Goal: Transaction & Acquisition: Purchase product/service

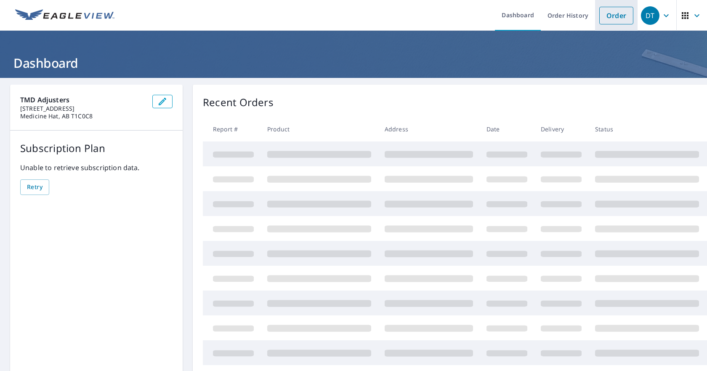
click at [614, 14] on link "Order" at bounding box center [616, 16] width 34 height 18
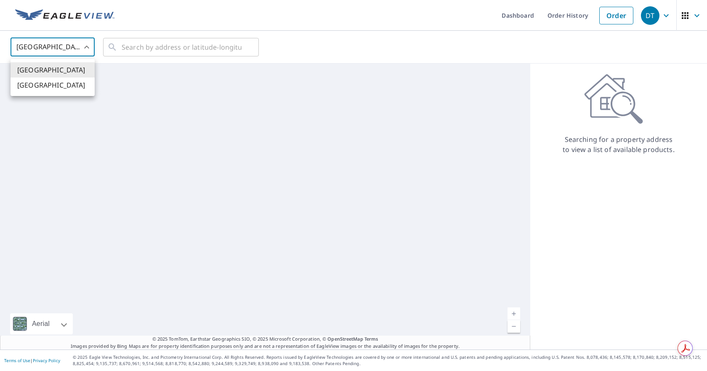
click at [68, 51] on body "DT DT Dashboard Order History Order DT [GEOGRAPHIC_DATA] US ​ ​ Aerial Road A s…" at bounding box center [353, 185] width 707 height 371
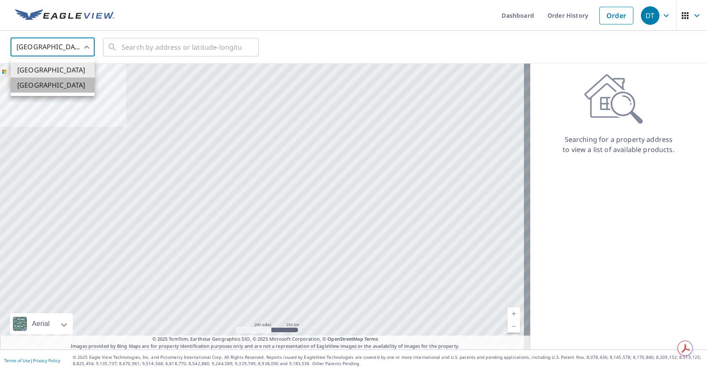
click at [58, 82] on li "[GEOGRAPHIC_DATA]" at bounding box center [53, 84] width 84 height 15
type input "CA"
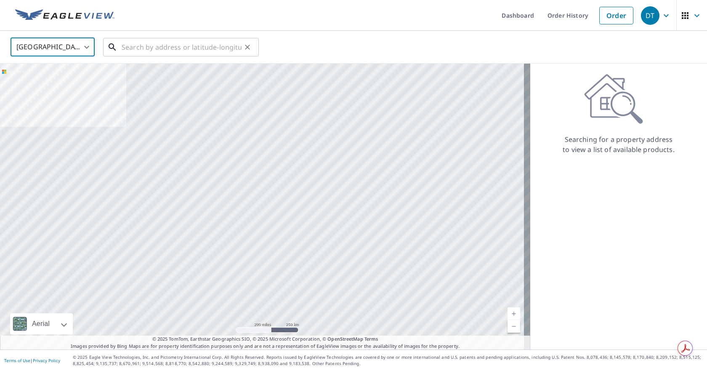
click at [170, 50] on input "text" at bounding box center [182, 47] width 120 height 24
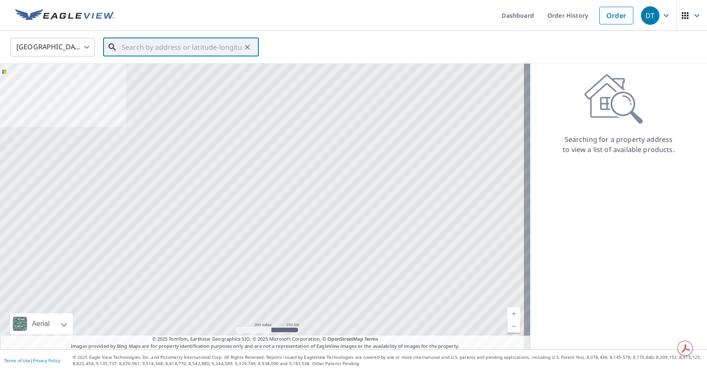
paste input "78, 190014 [STREET_ADDRESS][PERSON_NAME]"
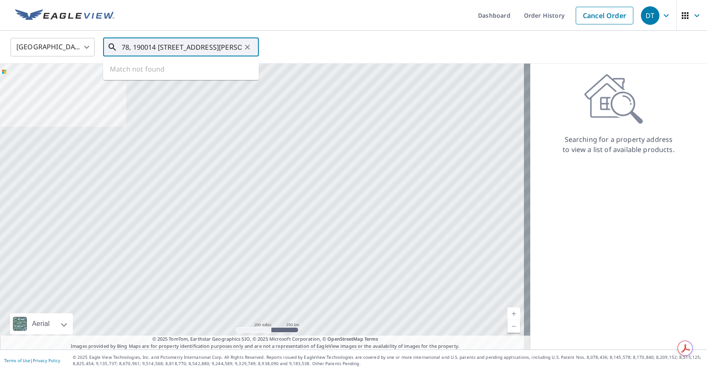
scroll to position [0, 3]
click at [155, 72] on span "78 190014 [GEOGRAPHIC_DATA]" at bounding box center [186, 72] width 132 height 10
type input "78 190014 [STREET_ADDRESS][PERSON_NAME]"
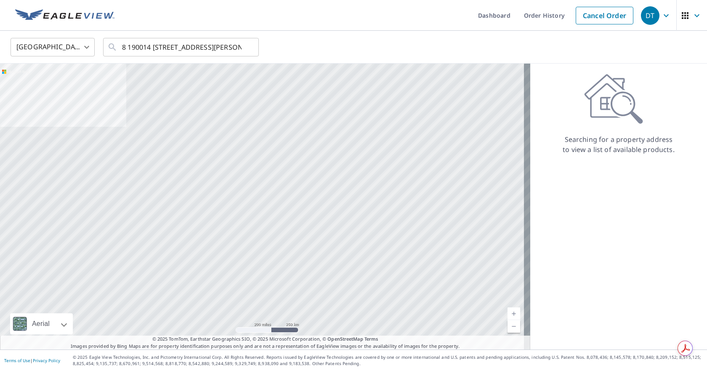
scroll to position [0, 0]
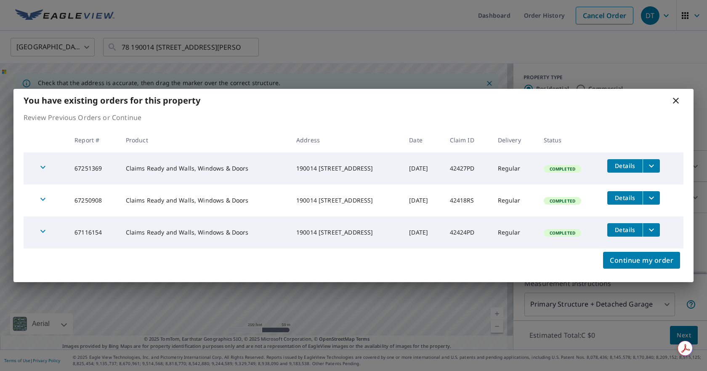
click at [676, 96] on icon at bounding box center [676, 101] width 10 height 10
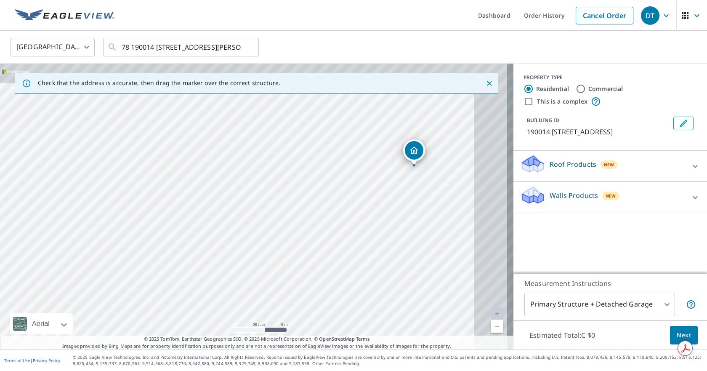
drag, startPoint x: 394, startPoint y: 204, endPoint x: 343, endPoint y: 272, distance: 84.3
click at [343, 272] on div "190014 [STREET_ADDRESS]" at bounding box center [257, 207] width 514 height 286
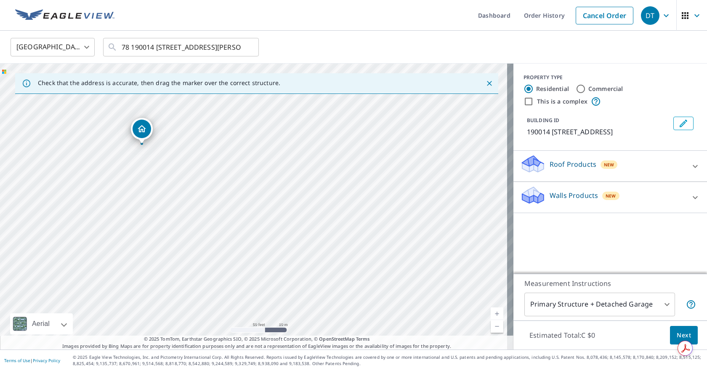
drag, startPoint x: 347, startPoint y: 263, endPoint x: 103, endPoint y: 199, distance: 252.4
click at [103, 199] on div "190014 [STREET_ADDRESS]" at bounding box center [257, 207] width 514 height 286
drag, startPoint x: 173, startPoint y: 186, endPoint x: 468, endPoint y: 212, distance: 295.8
click at [468, 212] on div "190014 [STREET_ADDRESS]" at bounding box center [257, 207] width 514 height 286
drag, startPoint x: 245, startPoint y: 219, endPoint x: 413, endPoint y: 226, distance: 168.1
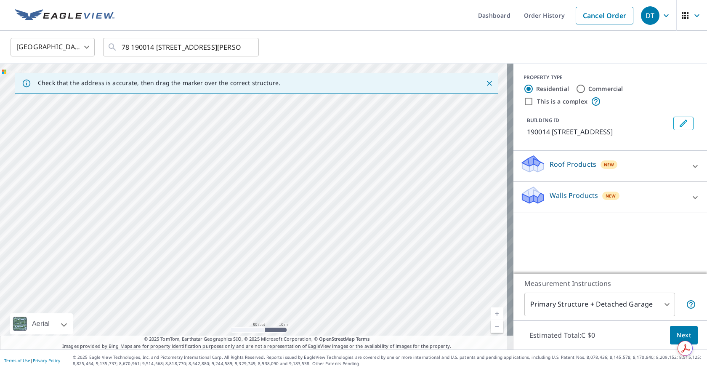
click at [413, 226] on div "190014 [STREET_ADDRESS]" at bounding box center [257, 207] width 514 height 286
drag, startPoint x: 361, startPoint y: 273, endPoint x: 344, endPoint y: 307, distance: 37.7
click at [344, 307] on div "190014 [STREET_ADDRESS]" at bounding box center [257, 207] width 514 height 286
drag, startPoint x: 379, startPoint y: 203, endPoint x: 347, endPoint y: 341, distance: 141.4
click at [347, 341] on div "Check that the address is accurate, then drag the marker over the correct struc…" at bounding box center [257, 207] width 514 height 286
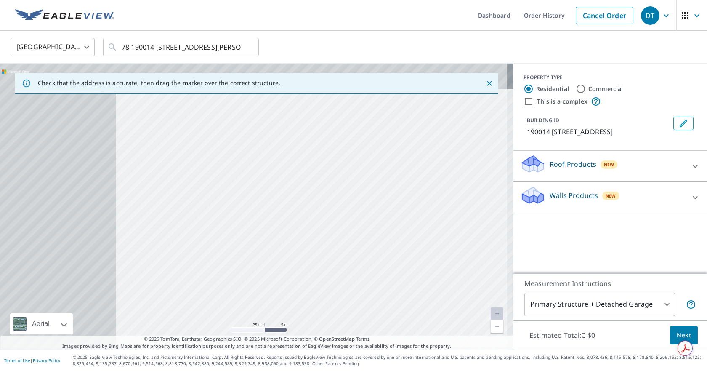
drag, startPoint x: 192, startPoint y: 224, endPoint x: 569, endPoint y: 274, distance: 380.1
click at [569, 274] on div "Check that the address is accurate, then drag the marker over the correct struc…" at bounding box center [353, 207] width 707 height 286
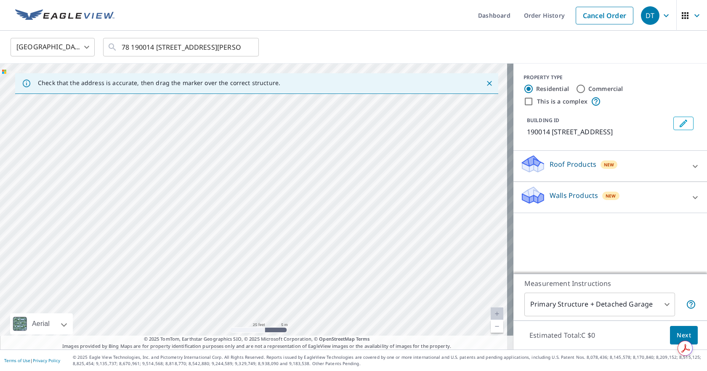
click at [430, 240] on div "190014 [STREET_ADDRESS]" at bounding box center [257, 207] width 514 height 286
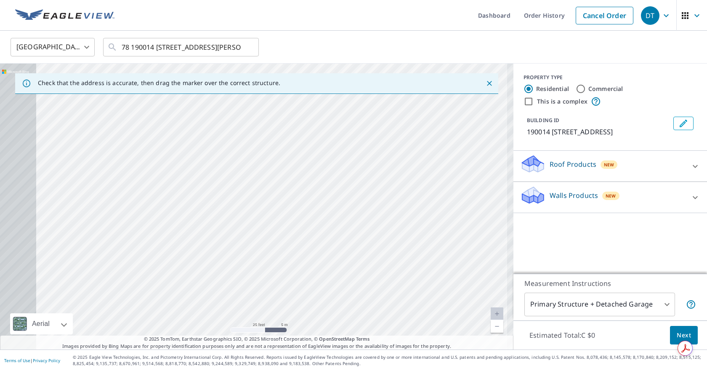
drag, startPoint x: 89, startPoint y: 165, endPoint x: 491, endPoint y: 282, distance: 418.9
click at [491, 282] on div "190014 [STREET_ADDRESS]" at bounding box center [257, 207] width 514 height 286
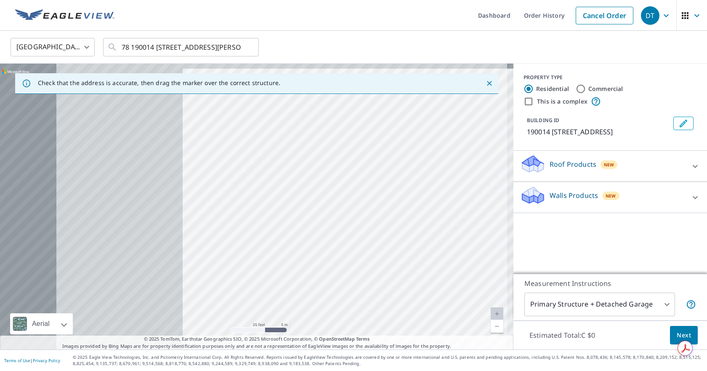
drag, startPoint x: 190, startPoint y: 237, endPoint x: 429, endPoint y: 246, distance: 238.8
click at [429, 246] on div "190014 [STREET_ADDRESS]" at bounding box center [257, 207] width 514 height 286
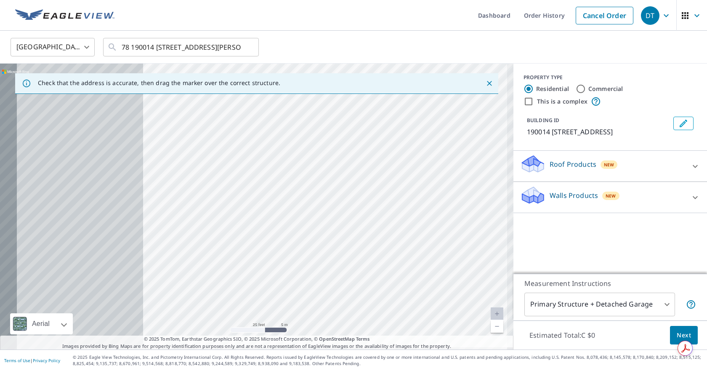
drag, startPoint x: 236, startPoint y: 221, endPoint x: 458, endPoint y: 220, distance: 222.3
click at [458, 220] on div "190014 [STREET_ADDRESS]" at bounding box center [257, 207] width 514 height 286
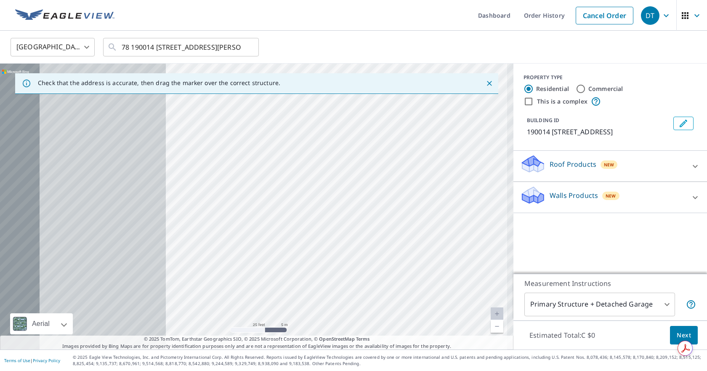
drag, startPoint x: 235, startPoint y: 221, endPoint x: 462, endPoint y: 221, distance: 227.3
click at [462, 221] on div "190014 [STREET_ADDRESS]" at bounding box center [257, 207] width 514 height 286
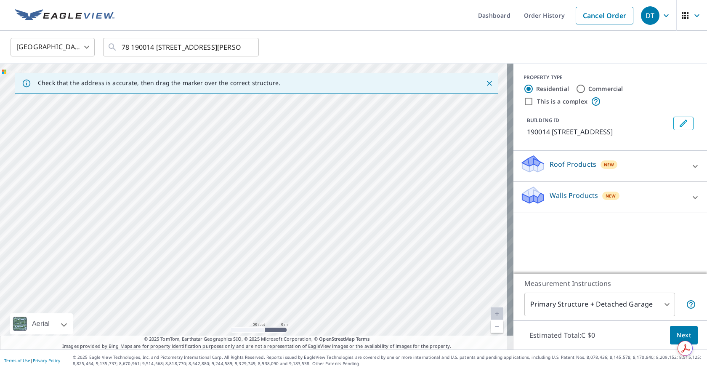
drag, startPoint x: 488, startPoint y: 232, endPoint x: 208, endPoint y: 219, distance: 280.2
click at [208, 219] on div "190014 [STREET_ADDRESS]" at bounding box center [257, 207] width 514 height 286
drag, startPoint x: 379, startPoint y: 218, endPoint x: 240, endPoint y: 219, distance: 139.3
click at [240, 219] on div "190014 [STREET_ADDRESS]" at bounding box center [257, 207] width 514 height 286
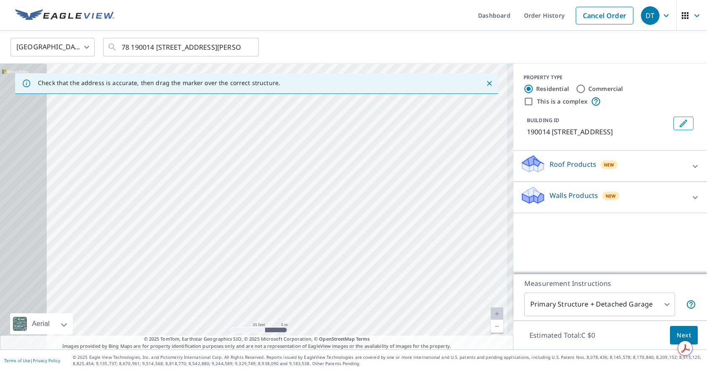
drag, startPoint x: 240, startPoint y: 219, endPoint x: 370, endPoint y: 218, distance: 130.1
click at [370, 218] on div "190014 [STREET_ADDRESS]" at bounding box center [257, 207] width 514 height 286
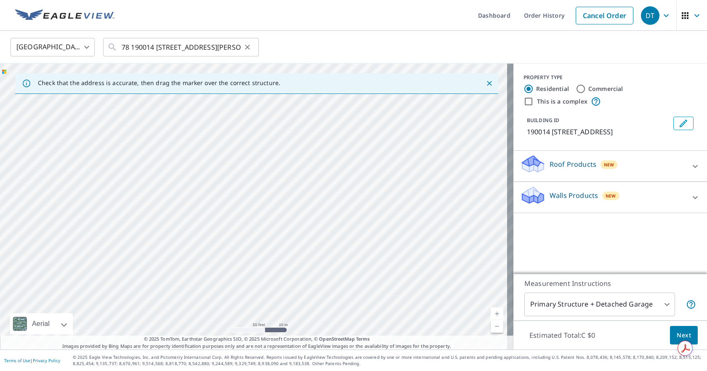
drag, startPoint x: 120, startPoint y: 50, endPoint x: 243, endPoint y: 53, distance: 123.0
click at [243, 53] on div "78 190014 [STREET_ADDRESS][PERSON_NAME] ​" at bounding box center [181, 47] width 156 height 19
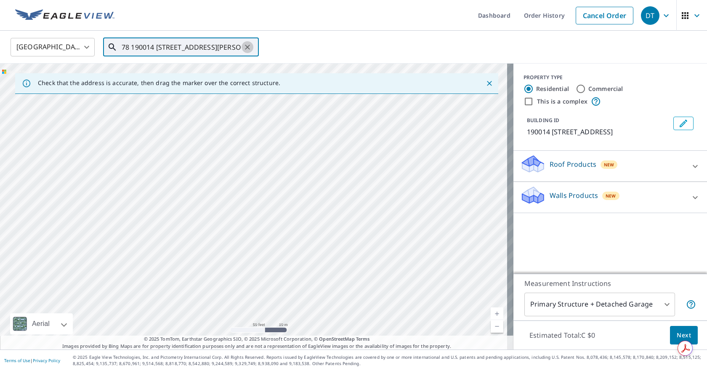
click at [249, 49] on icon "Clear" at bounding box center [247, 47] width 8 height 8
paste input "[STREET_ADDRESS][PERSON_NAME]"
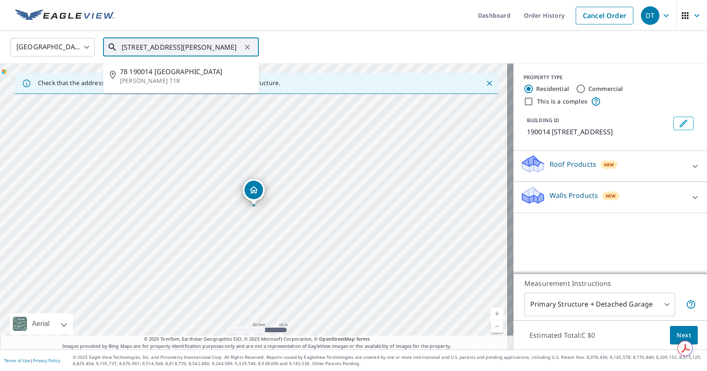
scroll to position [0, 16]
click at [128, 73] on span "68 SOUTH SHORE CLOSE E [PERSON_NAME] T1R1R4" at bounding box center [186, 77] width 132 height 20
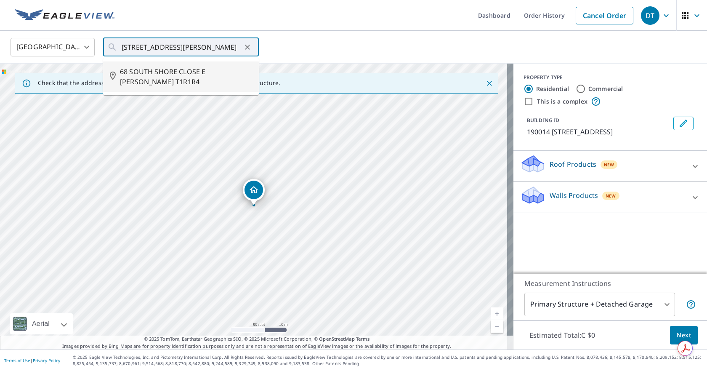
type input "68 SOUTH SHORE CLOSE E [PERSON_NAME] T1R1R4"
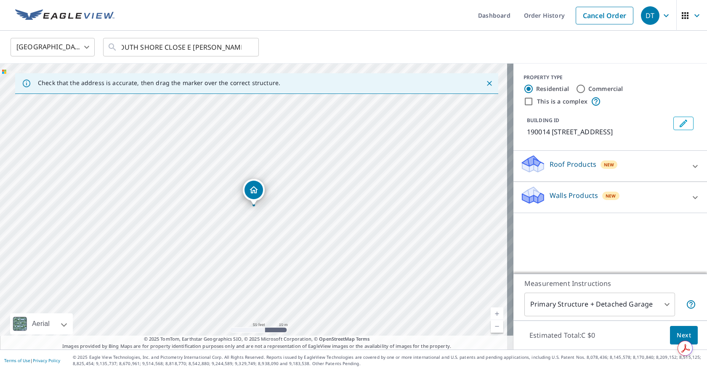
scroll to position [0, 0]
drag, startPoint x: 258, startPoint y: 190, endPoint x: 294, endPoint y: 185, distance: 37.0
click at [692, 171] on icon at bounding box center [695, 166] width 10 height 10
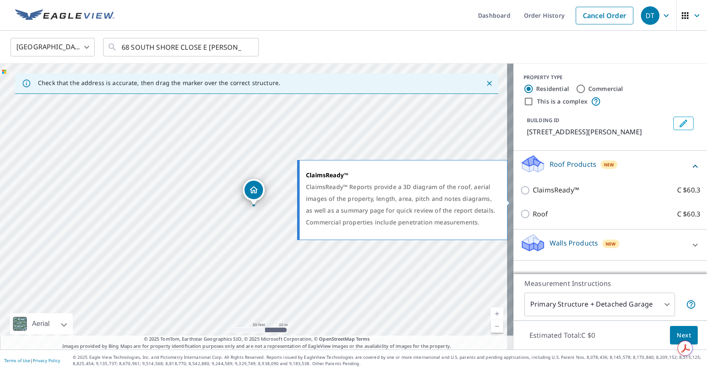
click at [522, 195] on input "ClaimsReady™ C $60.3" at bounding box center [526, 190] width 13 height 10
checkbox input "true"
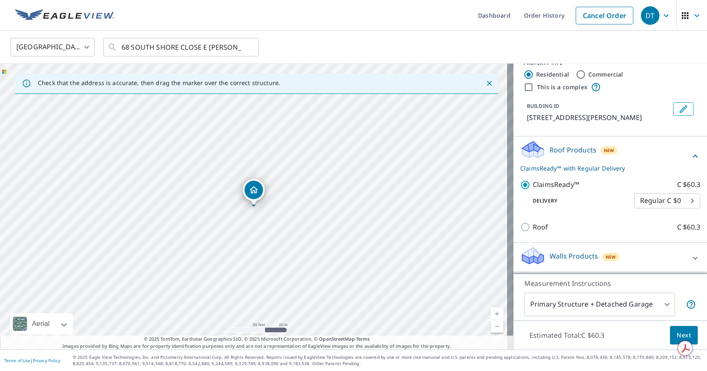
scroll to position [24, 0]
click at [690, 257] on icon at bounding box center [695, 258] width 10 height 10
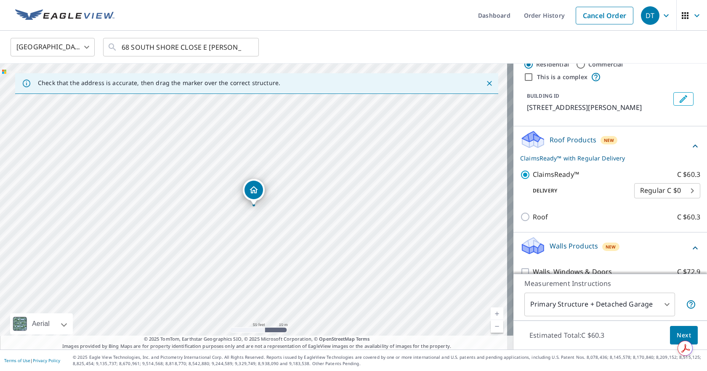
scroll to position [72, 0]
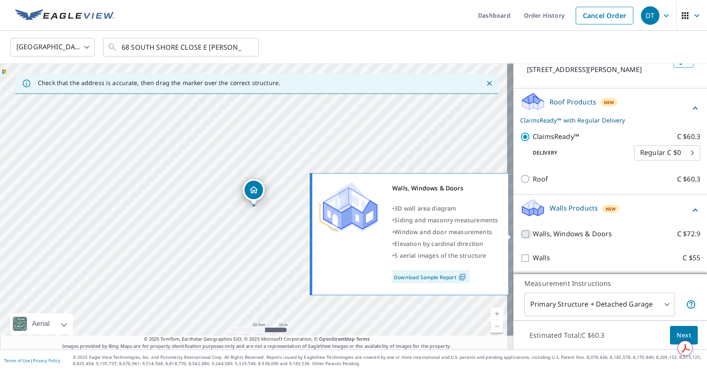
click at [520, 233] on input "Walls, Windows & Doors C $72.9" at bounding box center [526, 234] width 13 height 10
checkbox input "true"
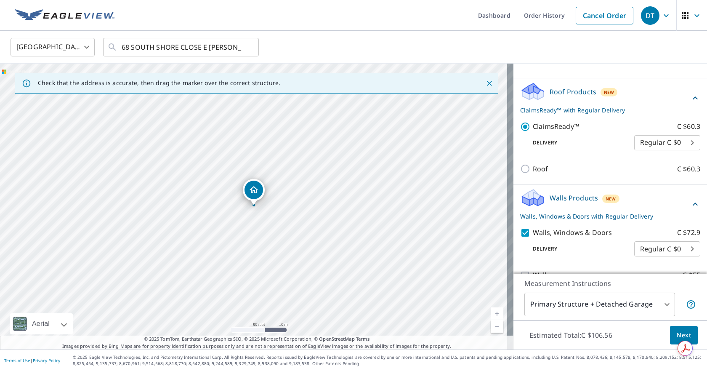
click at [677, 333] on span "Next" at bounding box center [684, 335] width 14 height 11
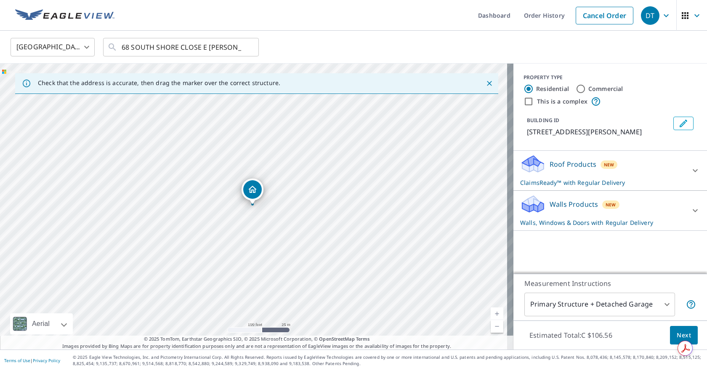
click at [687, 181] on div at bounding box center [695, 170] width 20 height 20
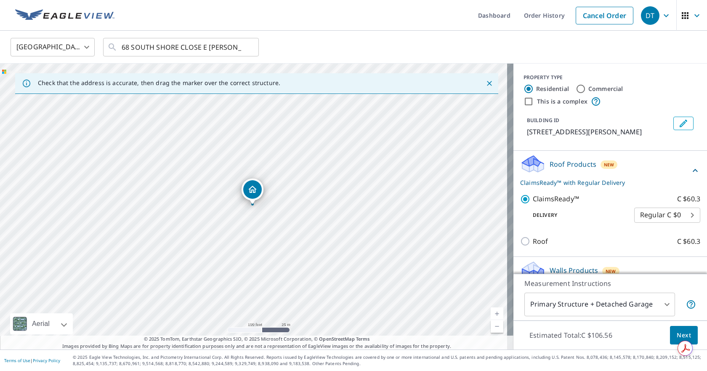
click at [656, 180] on div "Roof Products New ClaimsReady™ with Regular Delivery" at bounding box center [605, 170] width 170 height 33
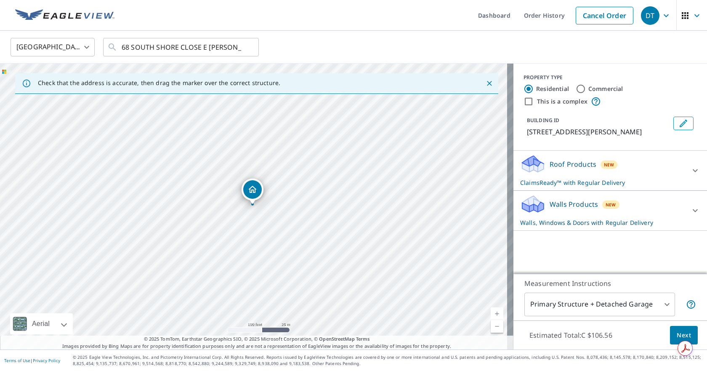
click at [652, 209] on div "Walls Products New Walls, Windows & Doors with Regular Delivery" at bounding box center [602, 210] width 165 height 33
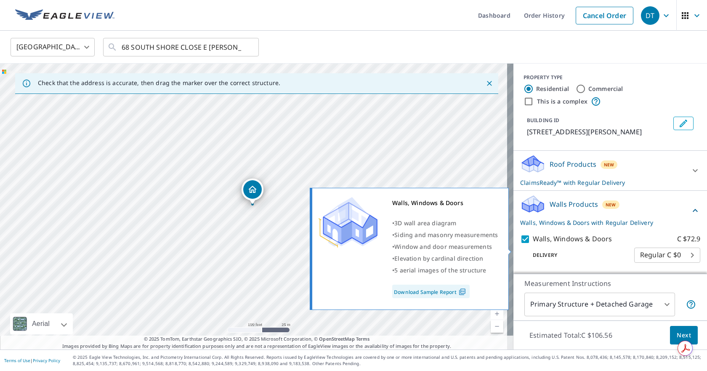
click at [544, 244] on p "Walls, Windows & Doors" at bounding box center [572, 239] width 79 height 11
click at [533, 244] on input "Walls, Windows & Doors C $72.9" at bounding box center [526, 239] width 13 height 10
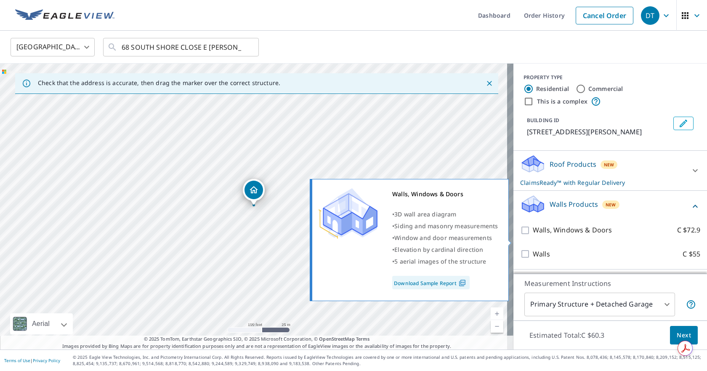
click at [545, 235] on p "Walls, Windows & Doors" at bounding box center [572, 230] width 79 height 11
click at [533, 235] on input "Walls, Windows & Doors C $72.9" at bounding box center [526, 230] width 13 height 10
checkbox input "true"
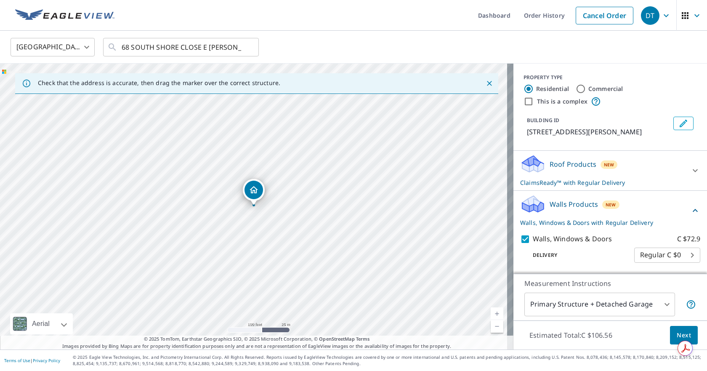
click at [554, 221] on div "Walls Products New Walls, Windows & Doors with Regular Delivery" at bounding box center [605, 210] width 170 height 33
click at [677, 335] on span "Next" at bounding box center [684, 335] width 14 height 11
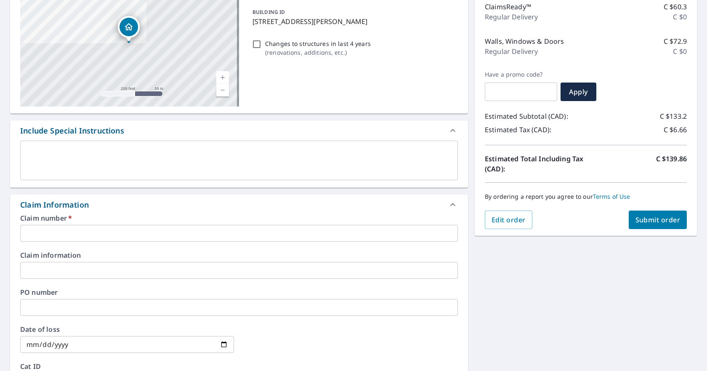
scroll to position [126, 0]
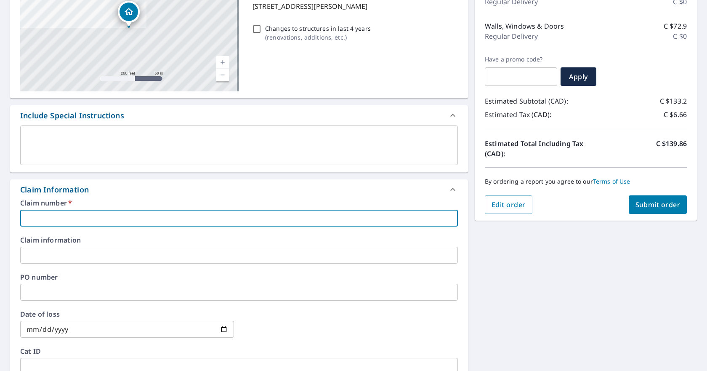
click at [70, 221] on input "text" at bounding box center [239, 218] width 438 height 17
paste input "42525MH"
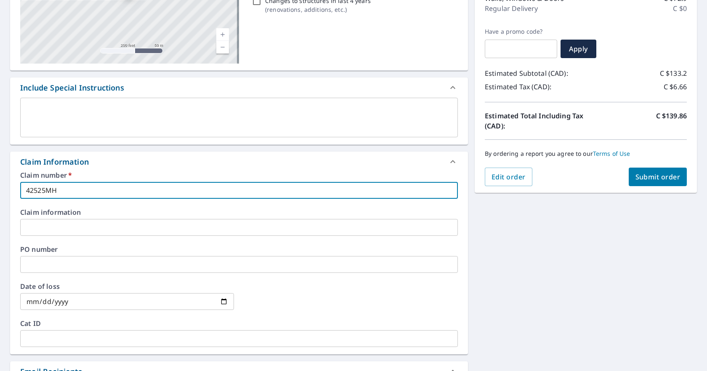
scroll to position [168, 0]
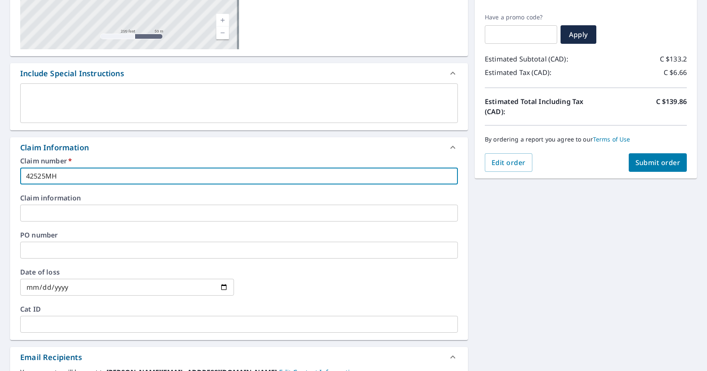
type input "42525MH"
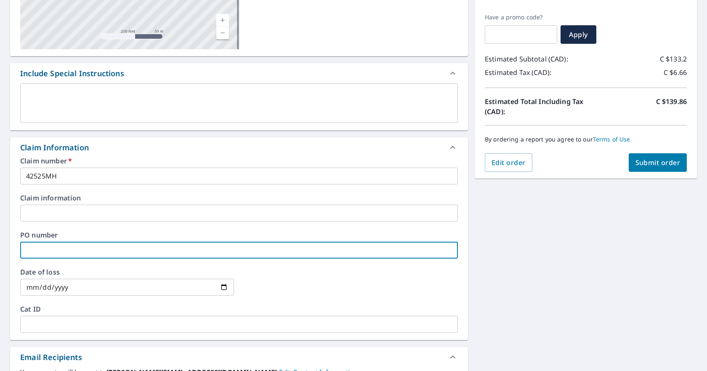
click at [57, 250] on input "text" at bounding box center [239, 250] width 438 height 17
paste input "42525MH"
type input "42525MH"
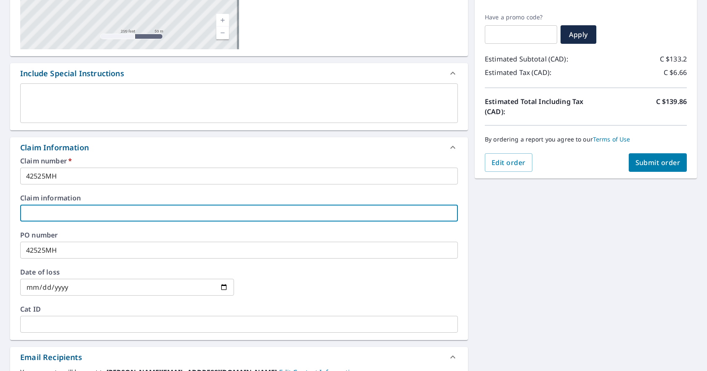
click at [167, 210] on input "text" at bounding box center [239, 213] width 438 height 17
paste input "Malay and [PERSON_NAME]"
type input "Malay and [PERSON_NAME]"
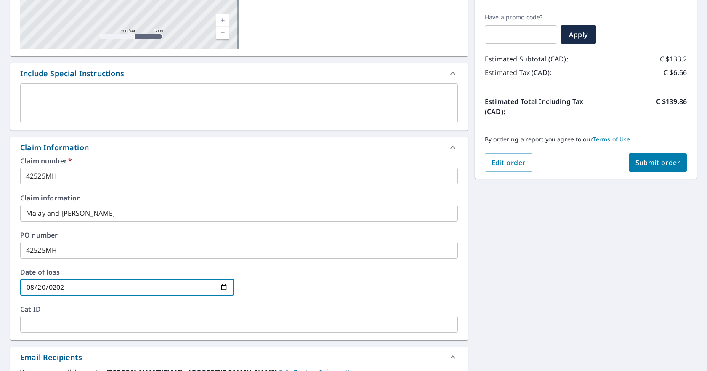
type input "[DATE]"
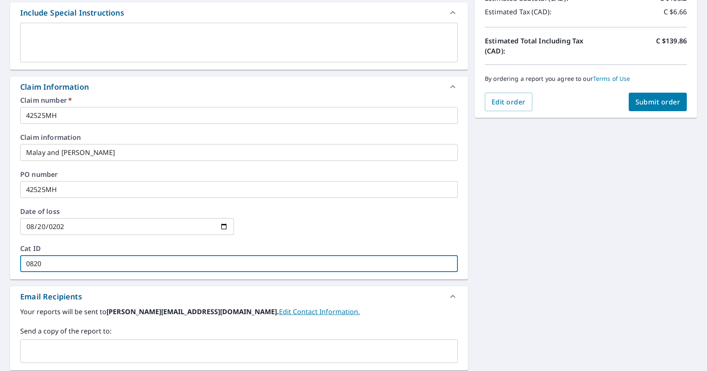
scroll to position [253, 0]
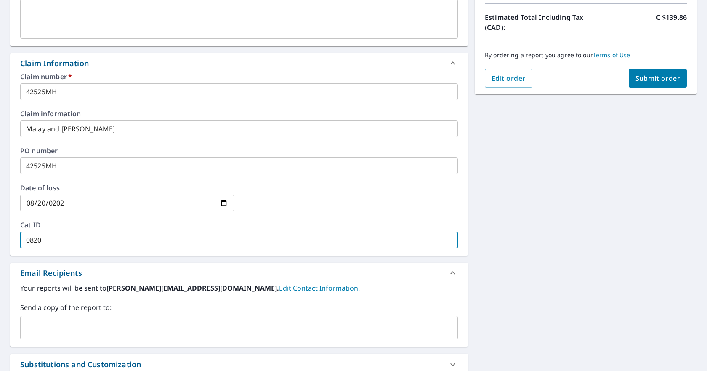
type input "0820"
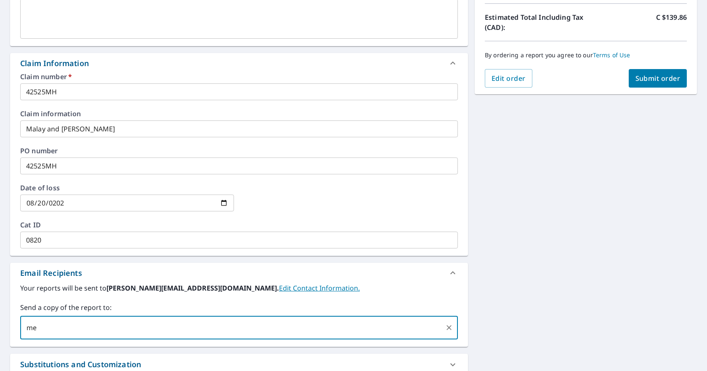
type input "m"
type input "[EMAIL_ADDRESS][DOMAIN_NAME]"
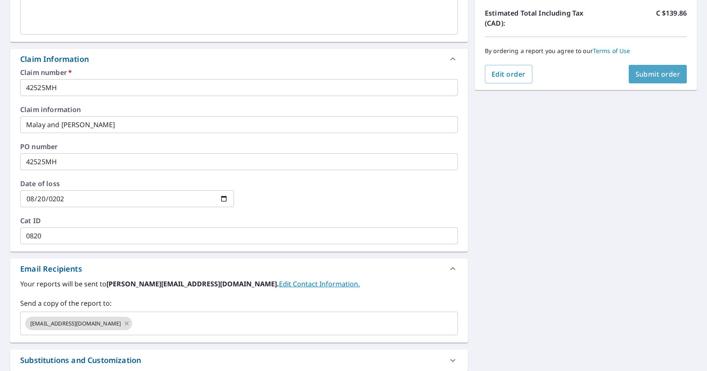
click at [642, 80] on button "Submit order" at bounding box center [658, 74] width 59 height 19
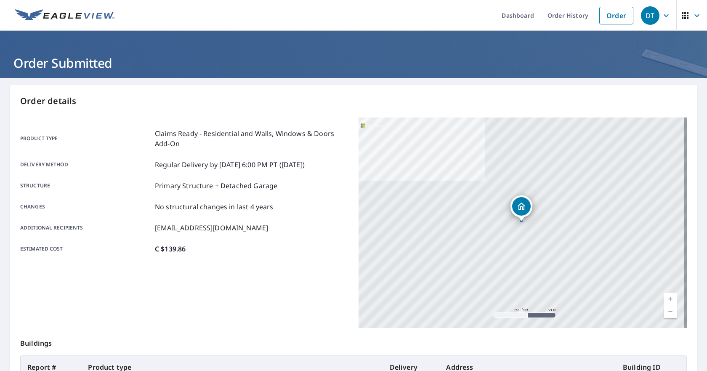
click at [657, 7] on span "DT" at bounding box center [657, 15] width 32 height 20
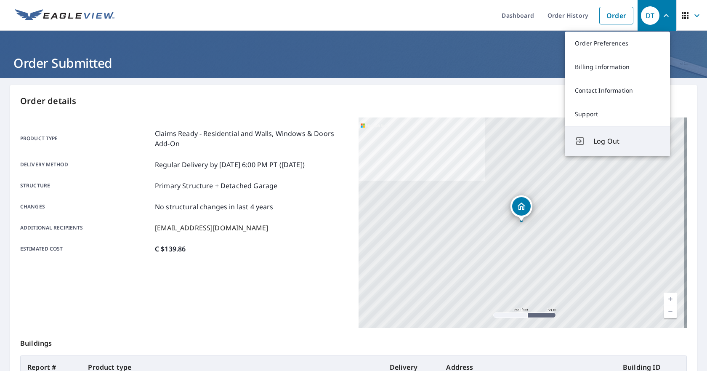
drag, startPoint x: 609, startPoint y: 141, endPoint x: 639, endPoint y: 99, distance: 52.5
click at [609, 141] on span "Log Out" at bounding box center [627, 141] width 67 height 10
